Goal: Check status: Check status

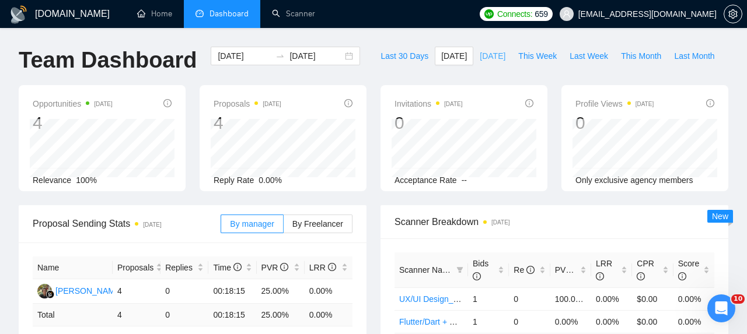
click at [489, 58] on span "[DATE]" at bounding box center [492, 56] width 26 height 13
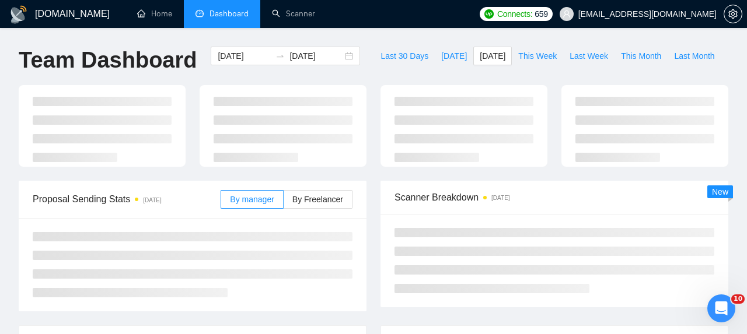
type input "[DATE]"
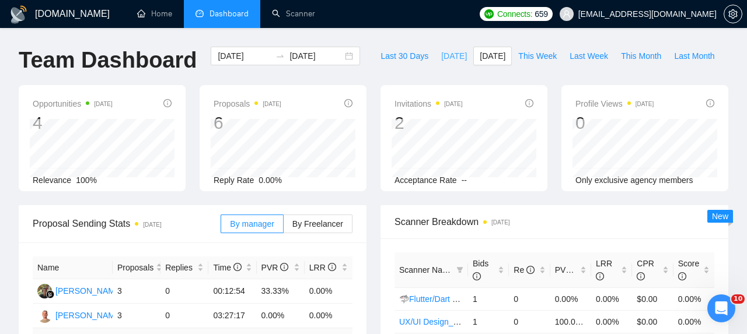
click at [445, 59] on span "[DATE]" at bounding box center [454, 56] width 26 height 13
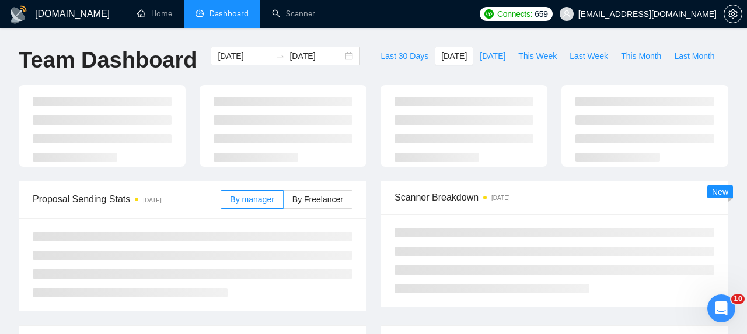
type input "[DATE]"
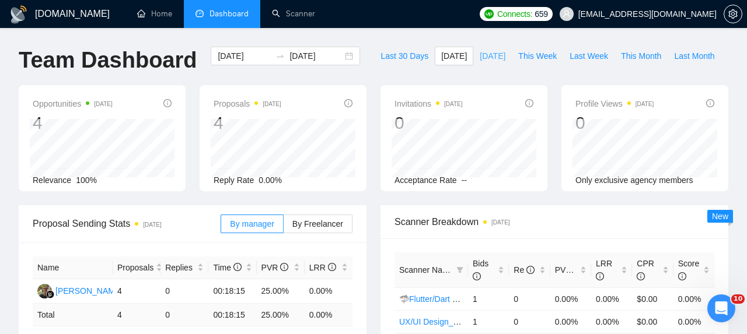
click at [491, 55] on span "[DATE]" at bounding box center [492, 56] width 26 height 13
type input "[DATE]"
click at [443, 57] on span "[DATE]" at bounding box center [454, 56] width 26 height 13
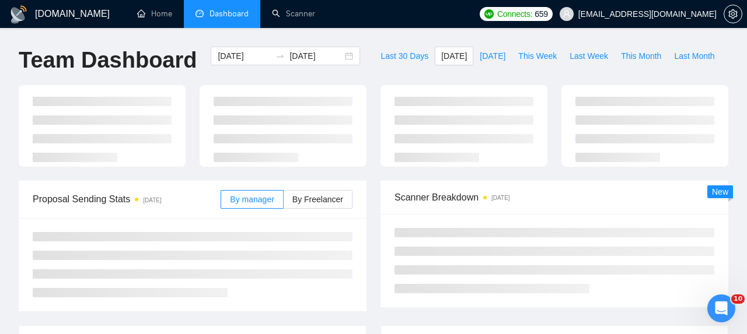
type input "[DATE]"
